Goal: Task Accomplishment & Management: Manage account settings

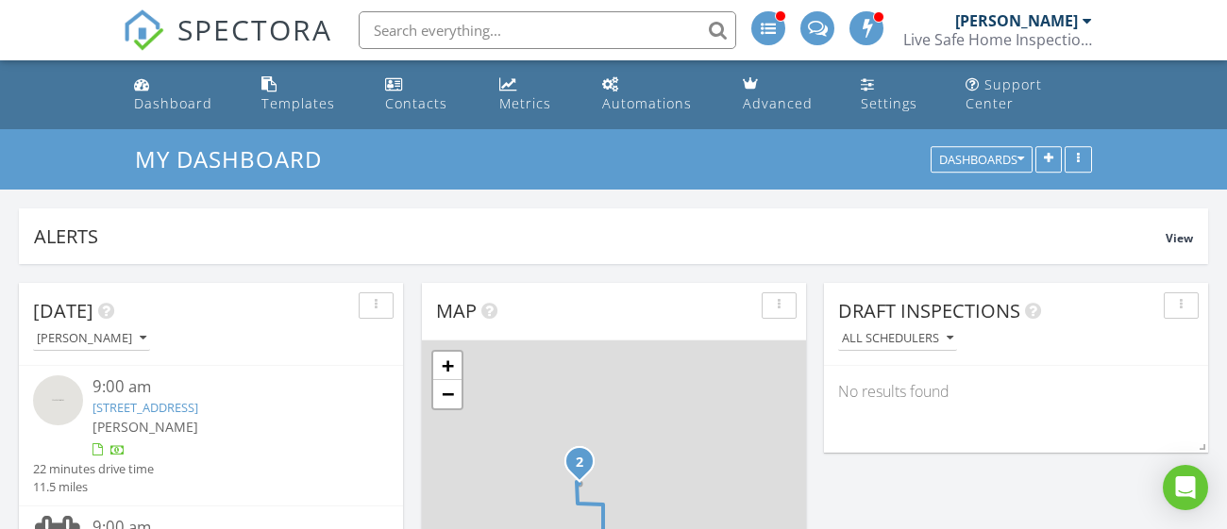
scroll to position [111, 0]
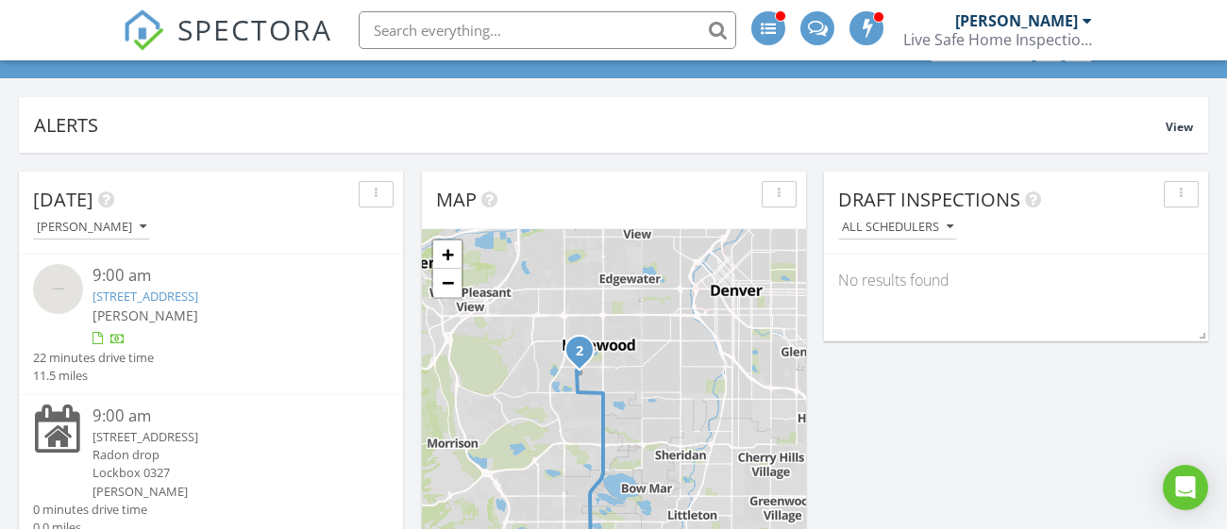
click at [250, 306] on div "[PERSON_NAME]" at bounding box center [225, 316] width 267 height 20
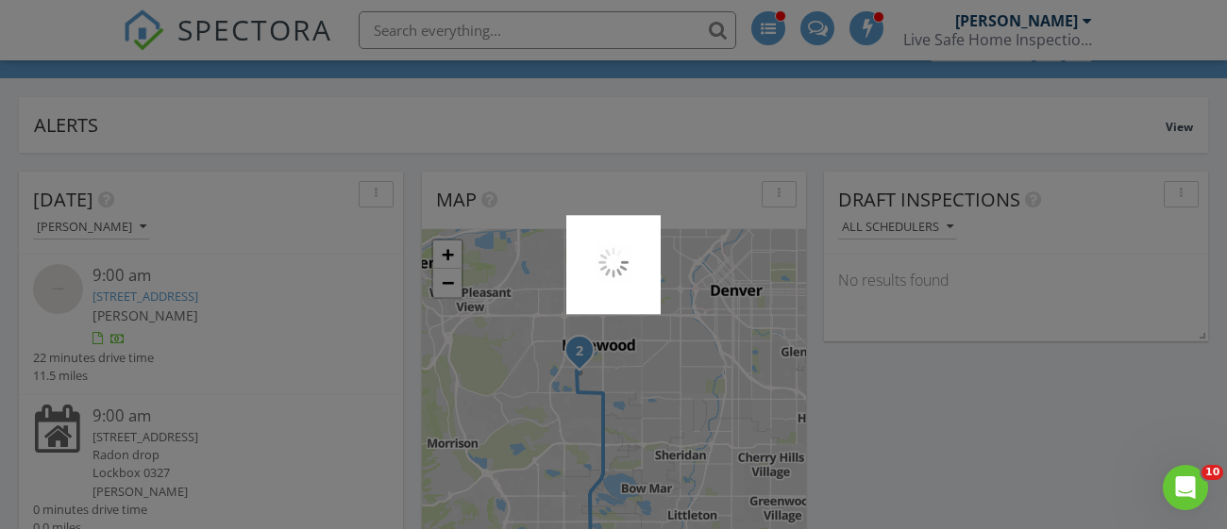
scroll to position [0, 0]
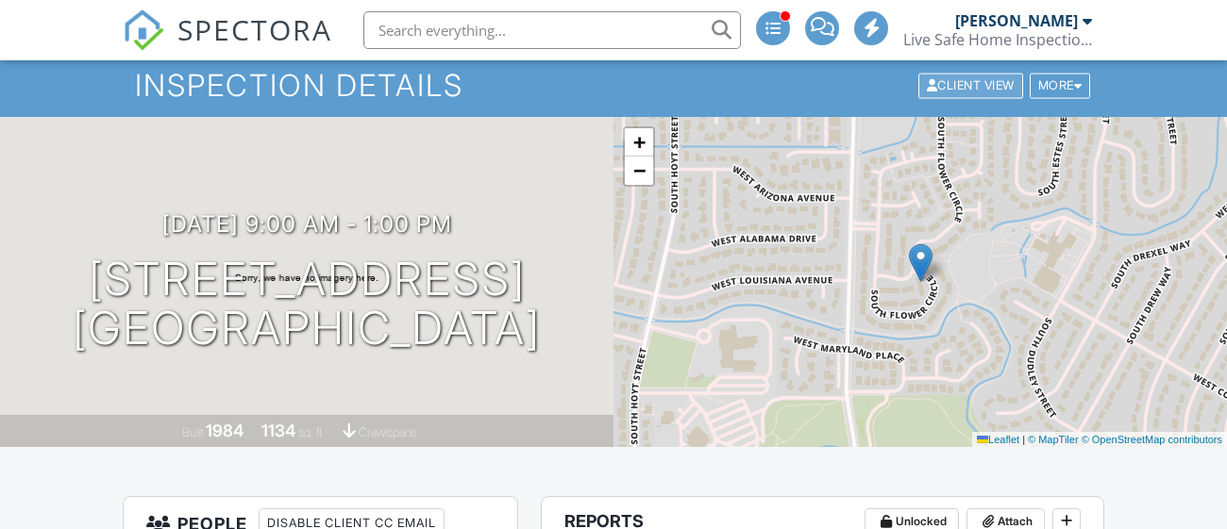
click at [972, 98] on div "Client View" at bounding box center [970, 85] width 105 height 25
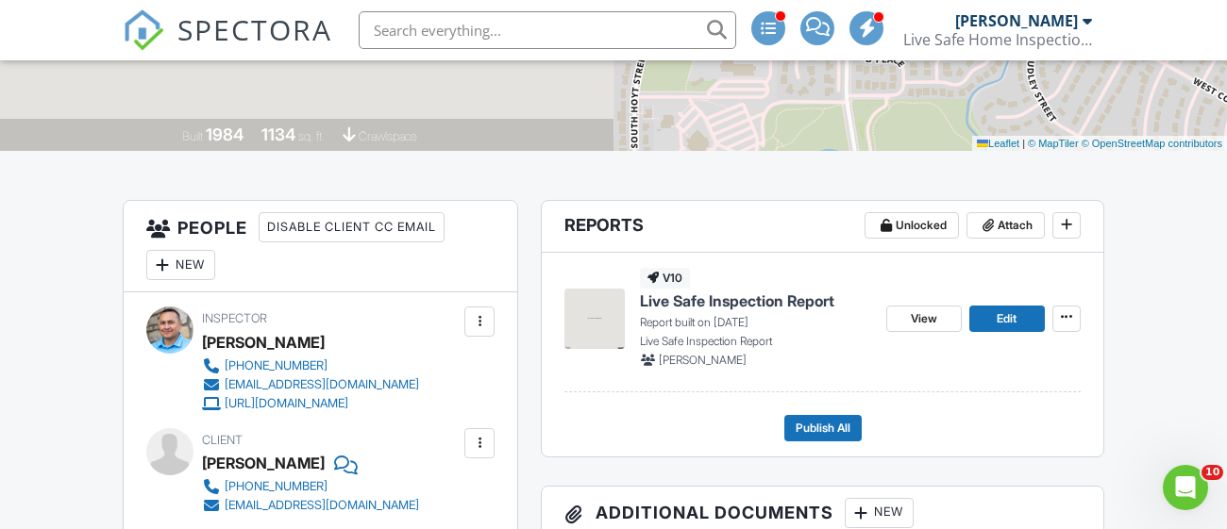
click at [722, 311] on span "Live Safe Inspection Report" at bounding box center [737, 301] width 194 height 21
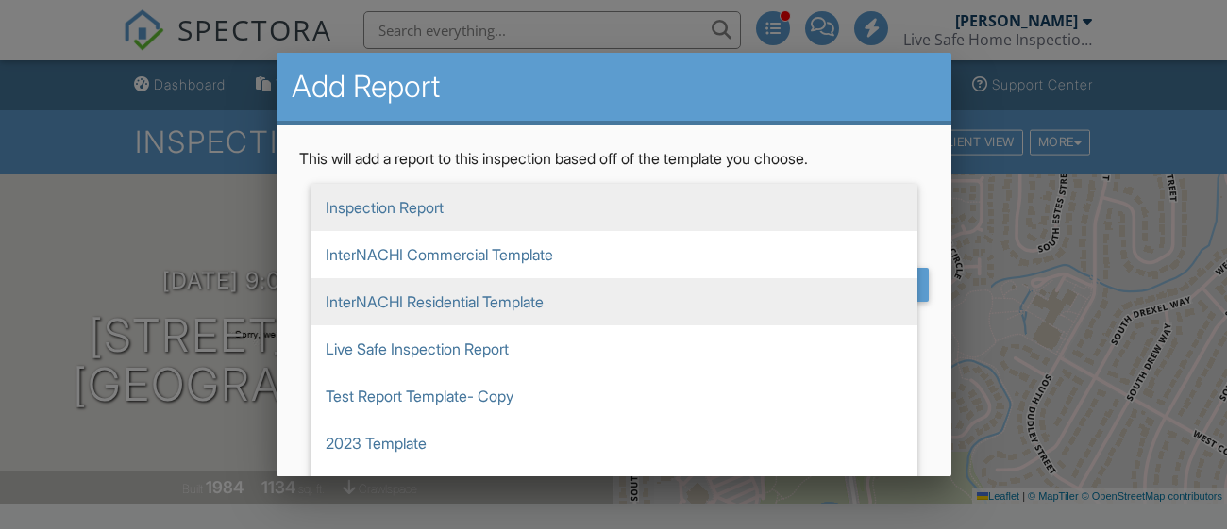
scroll to position [345, 0]
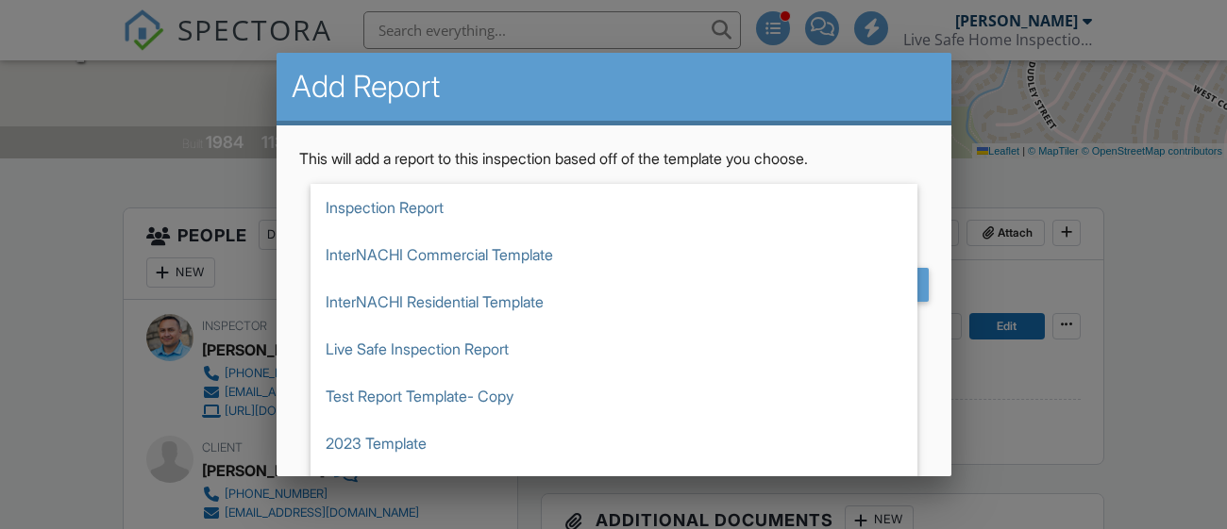
click at [616, 514] on span "Sewer Template" at bounding box center [613, 537] width 607 height 47
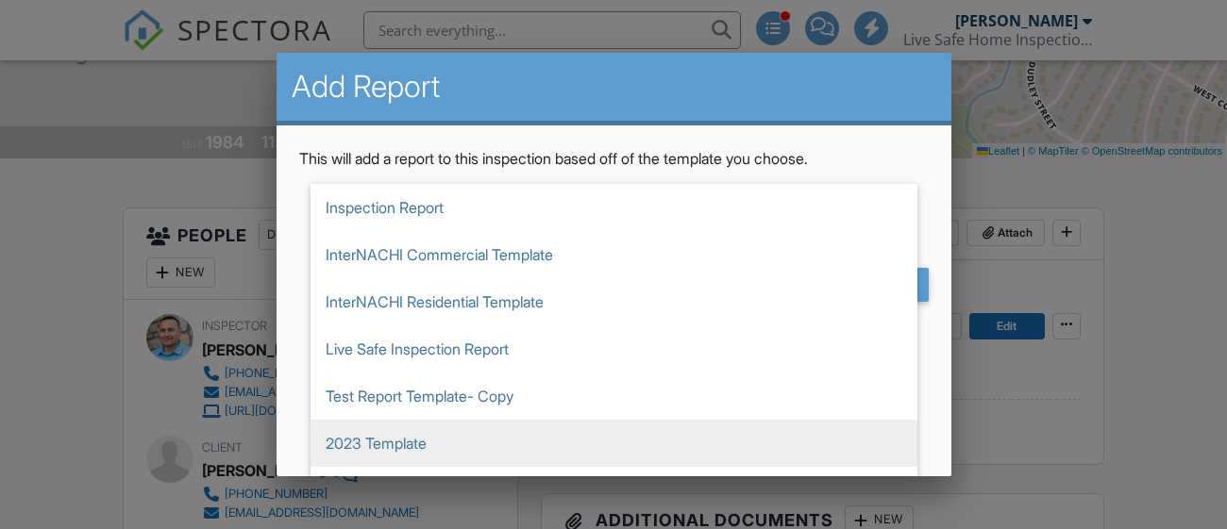
type input "Sewer Template"
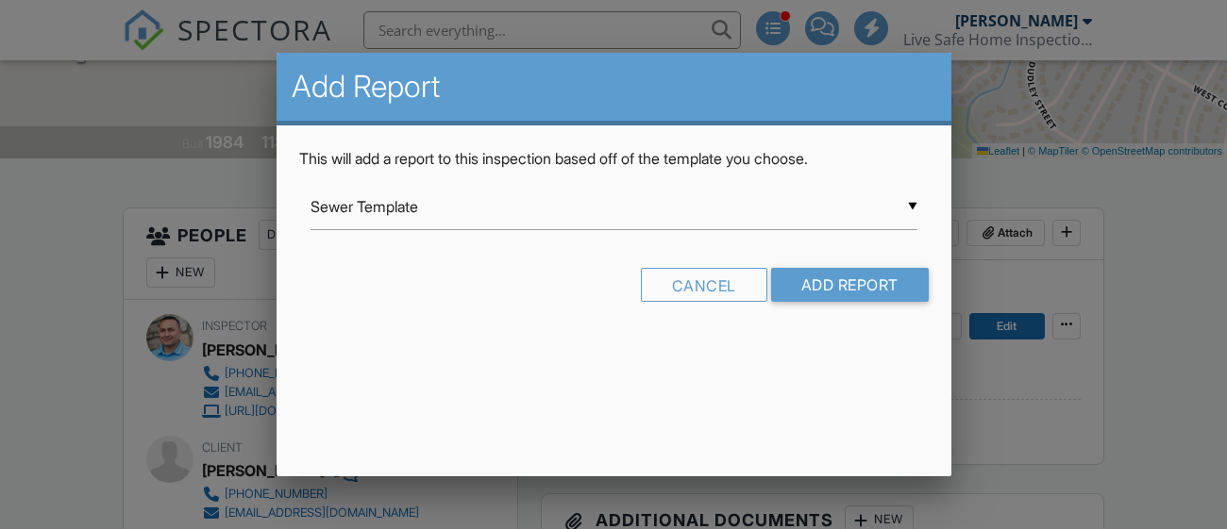
scroll to position [0, 0]
click at [835, 289] on input "Add Report" at bounding box center [850, 285] width 158 height 34
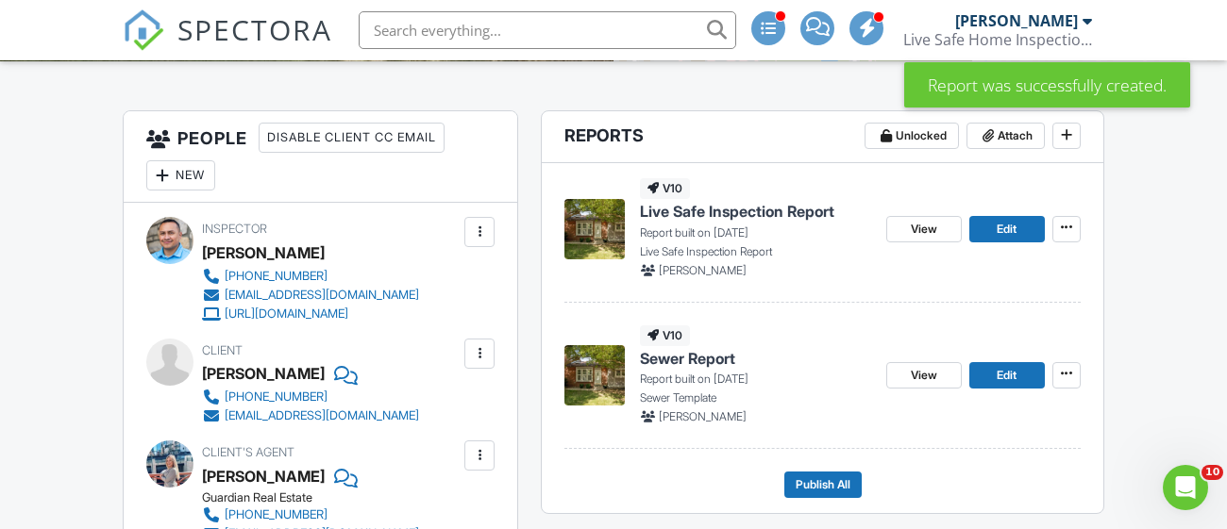
scroll to position [450, 0]
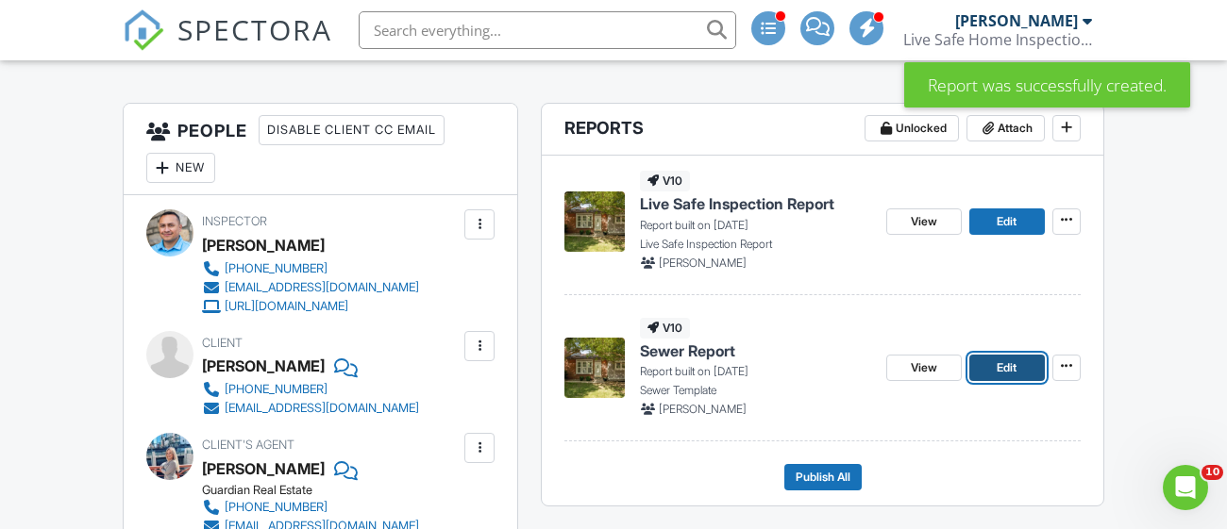
click at [972, 381] on link "Edit" at bounding box center [1006, 368] width 75 height 26
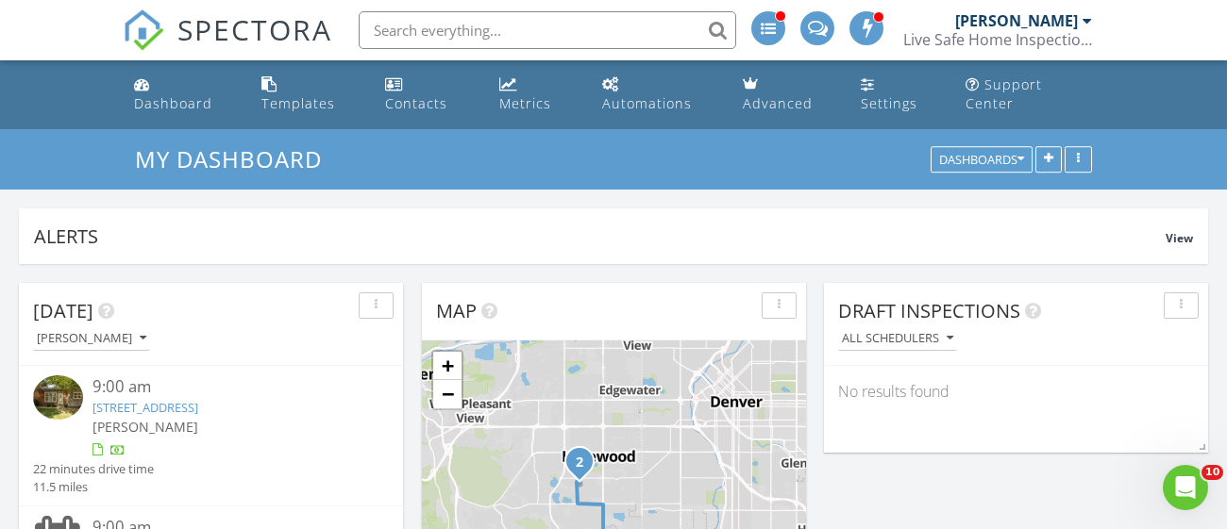
click at [198, 399] on link "1233 S Flower Cir #A, Lakewood, CO 80232" at bounding box center [145, 407] width 106 height 17
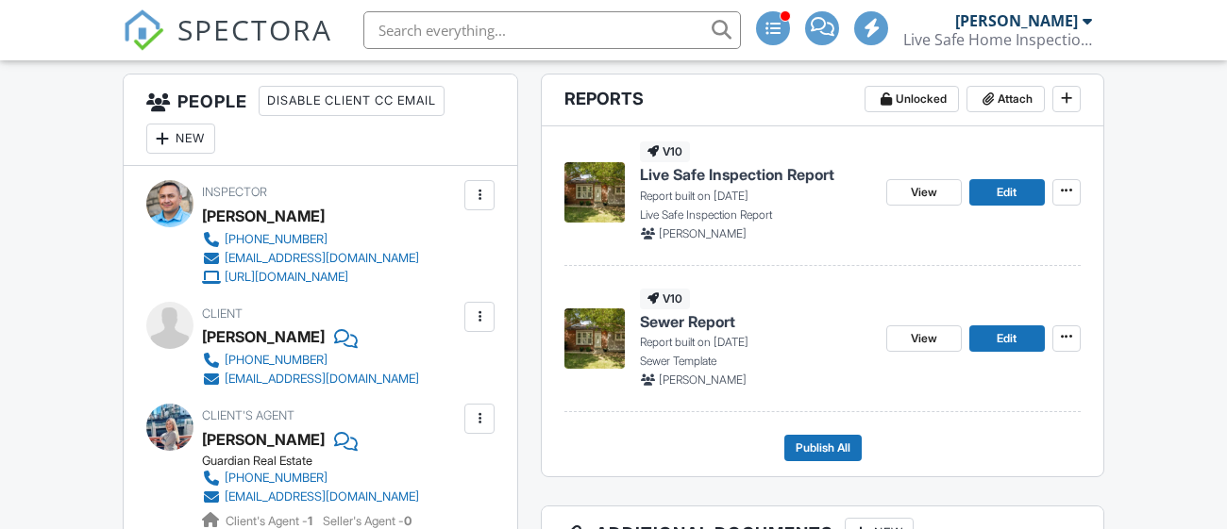
scroll to position [483, 0]
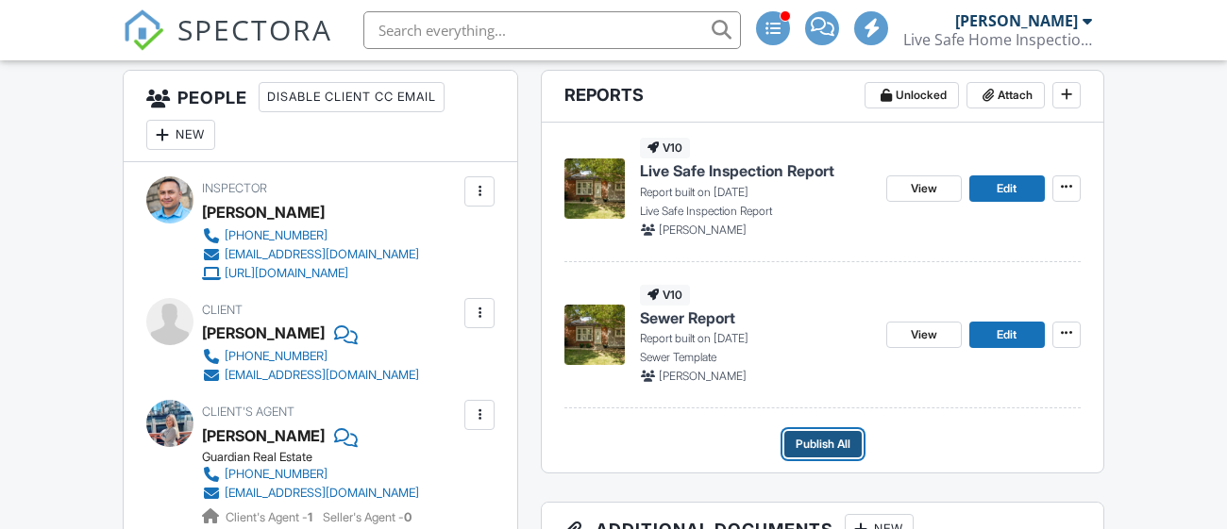
click at [818, 454] on span "Publish All" at bounding box center [823, 444] width 55 height 19
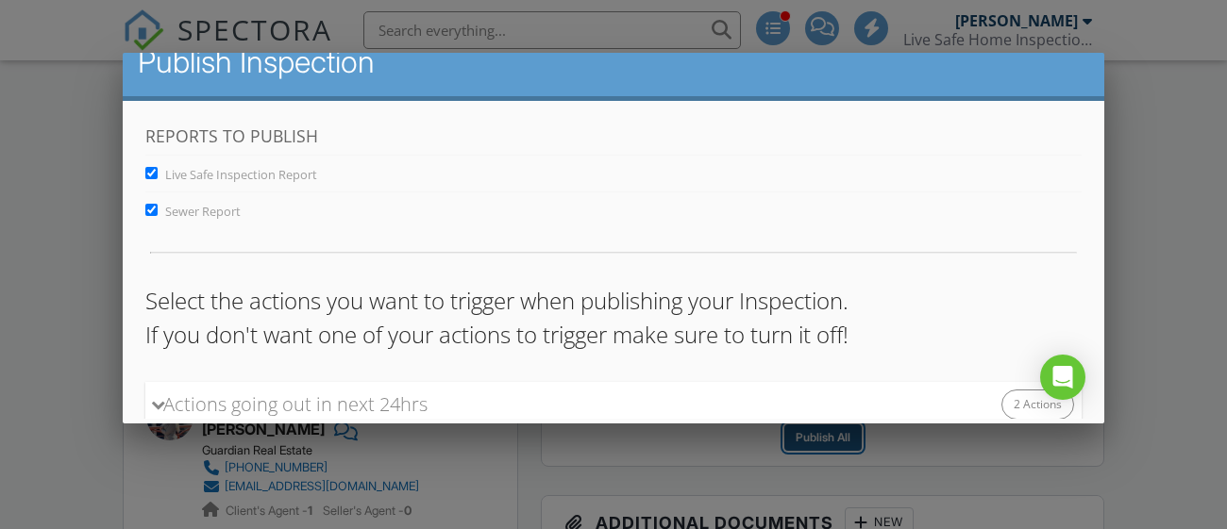
scroll to position [277, 0]
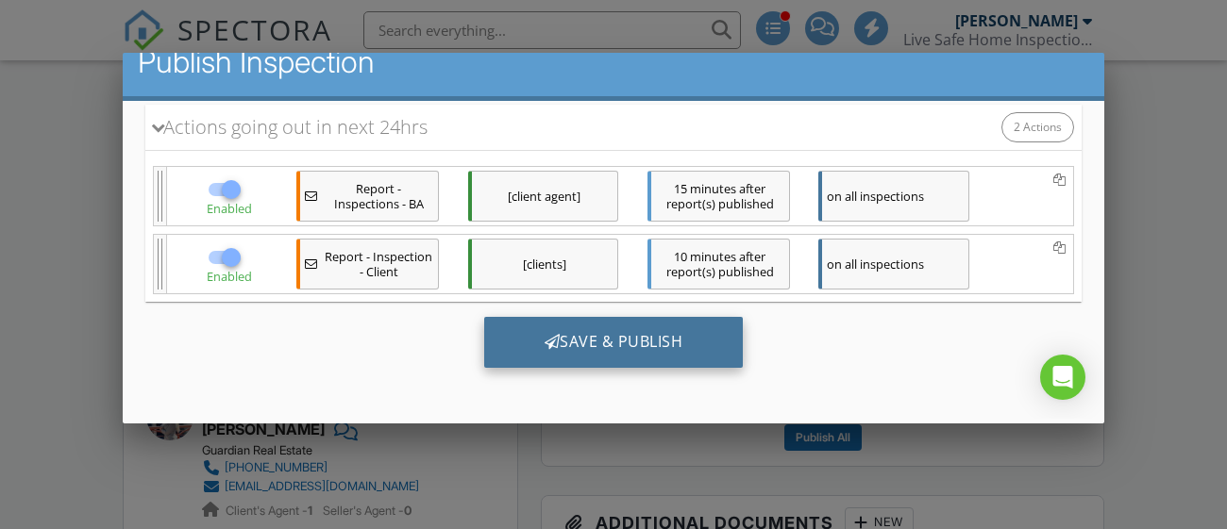
click at [612, 325] on div "Save & Publish" at bounding box center [614, 342] width 260 height 51
